Goal: Entertainment & Leisure: Consume media (video, audio)

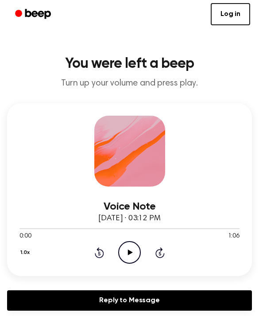
scroll to position [402, 0]
